Goal: Information Seeking & Learning: Find specific page/section

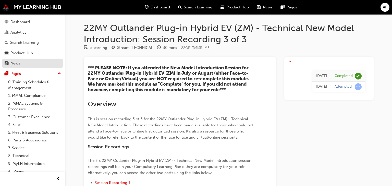
scroll to position [4, 0]
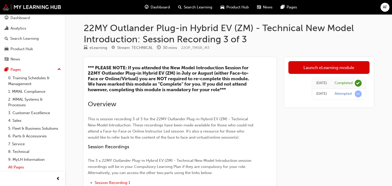
click at [19, 167] on link "All Pages" at bounding box center [34, 168] width 57 height 8
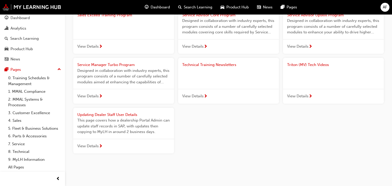
scroll to position [616, 0]
click at [16, 161] on link "9. MyLH Information" at bounding box center [34, 160] width 57 height 8
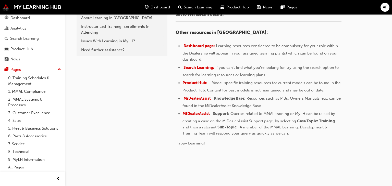
scroll to position [161, 0]
